Goal: Book appointment/travel/reservation

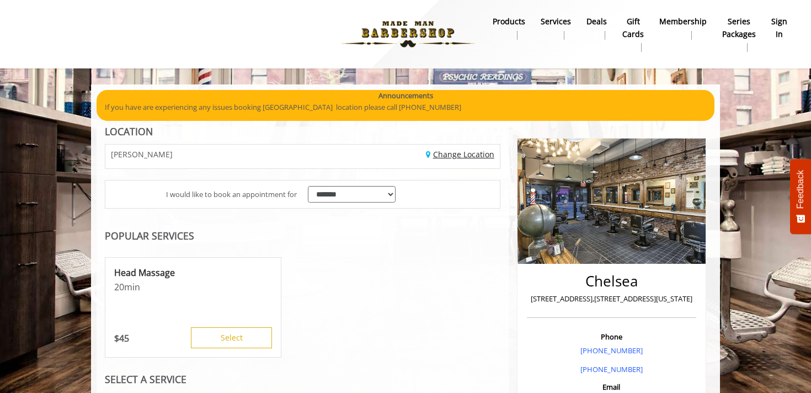
click at [458, 155] on link "Change Location" at bounding box center [460, 154] width 68 height 10
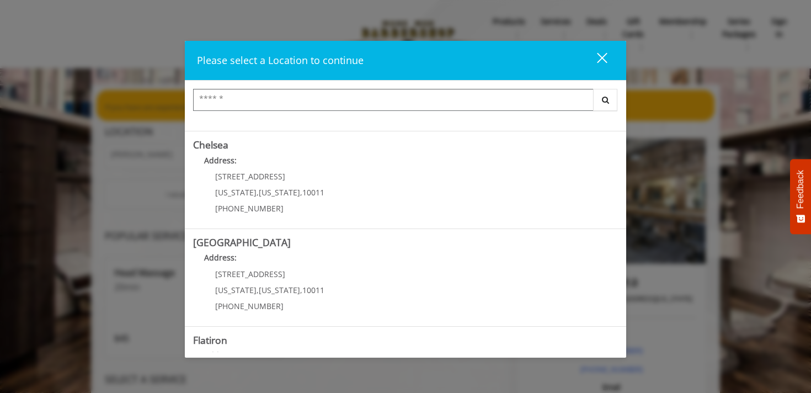
scroll to position [251, 0]
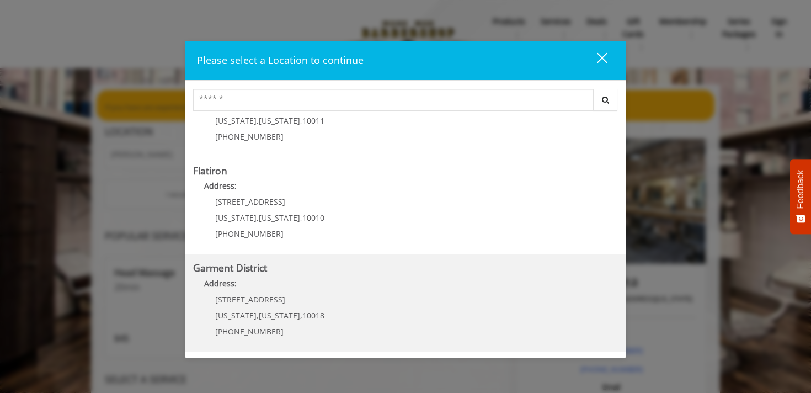
click at [396, 310] on District "Garment District Address: [STREET_ADDRESS][US_STATE][US_STATE] (212) 997-4247" at bounding box center [405, 302] width 425 height 81
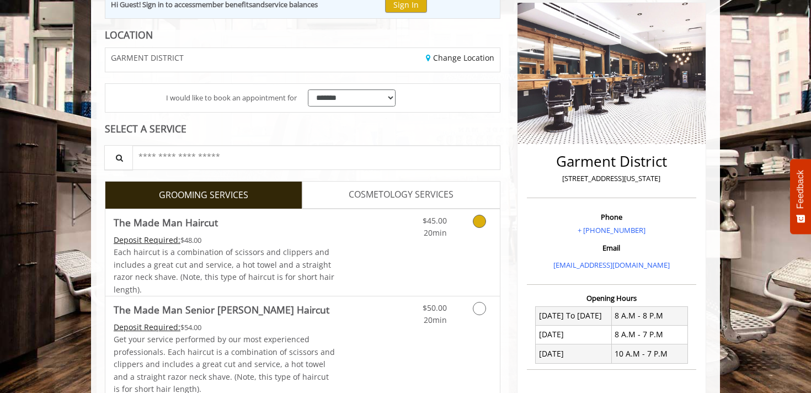
click at [388, 260] on link "Discounted Price" at bounding box center [368, 252] width 66 height 87
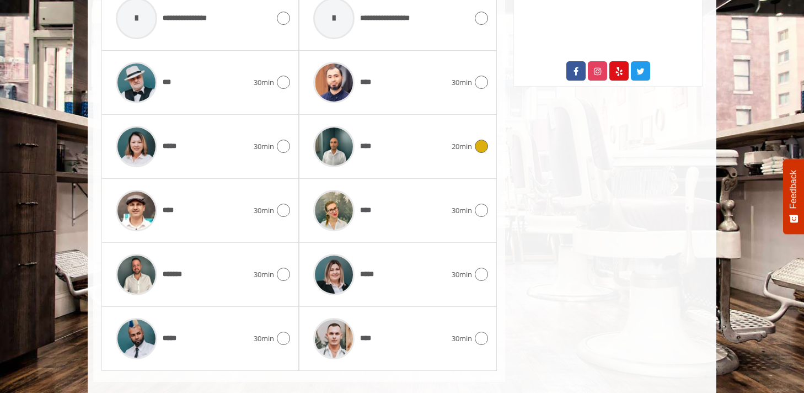
scroll to position [615, 0]
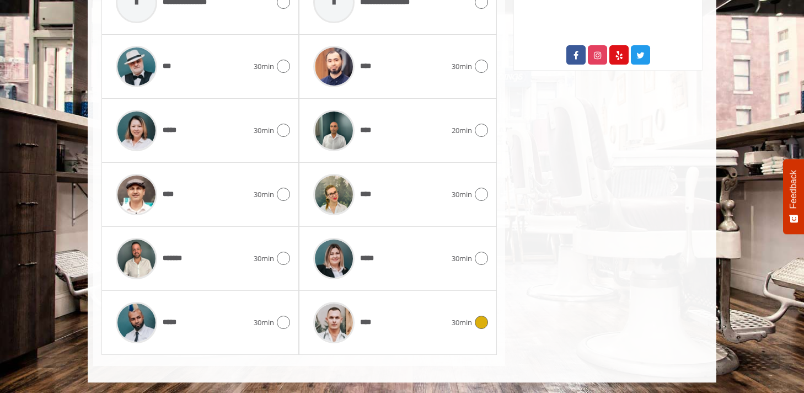
click at [392, 311] on div "****" at bounding box center [379, 322] width 143 height 52
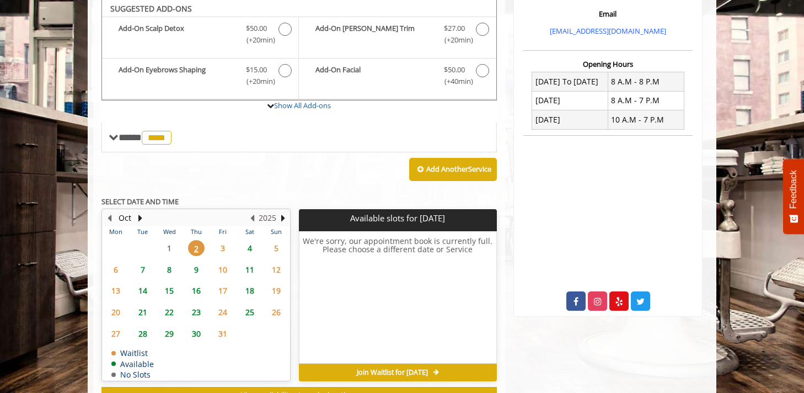
scroll to position [368, 0]
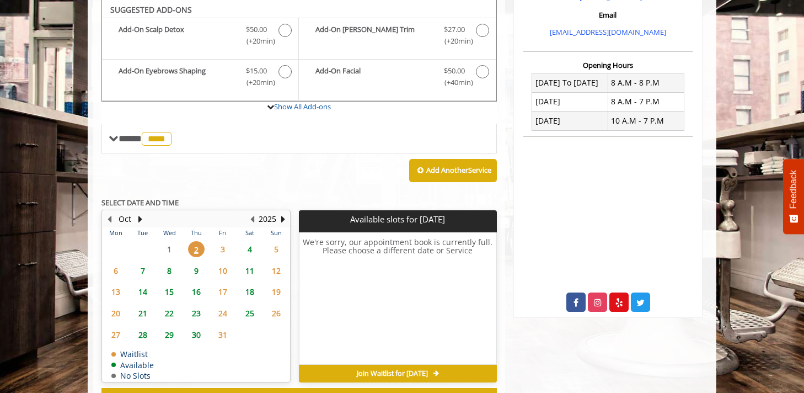
click at [250, 247] on span "4" at bounding box center [250, 249] width 17 height 16
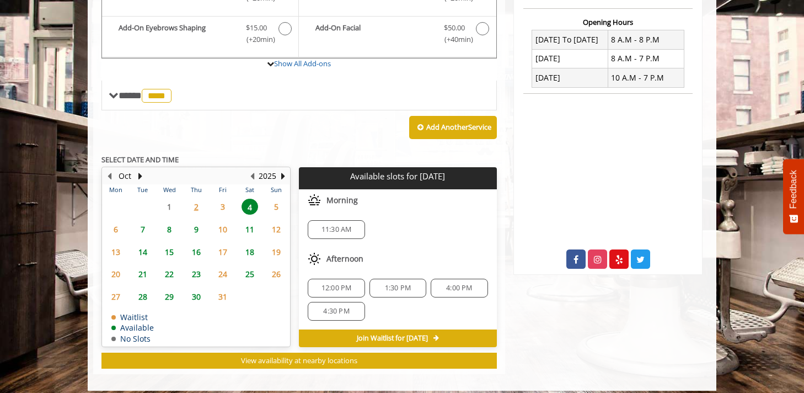
scroll to position [419, 0]
